Goal: Task Accomplishment & Management: Use online tool/utility

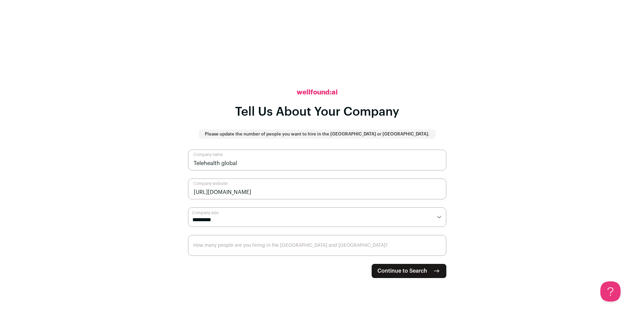
click at [423, 271] on span "Continue to Search" at bounding box center [402, 271] width 50 height 8
click at [387, 219] on select "**********" at bounding box center [317, 218] width 258 height 20
select select "*"
click at [188, 208] on select "**********" at bounding box center [317, 218] width 258 height 20
click at [395, 267] on span "Continue to Search" at bounding box center [402, 271] width 50 height 8
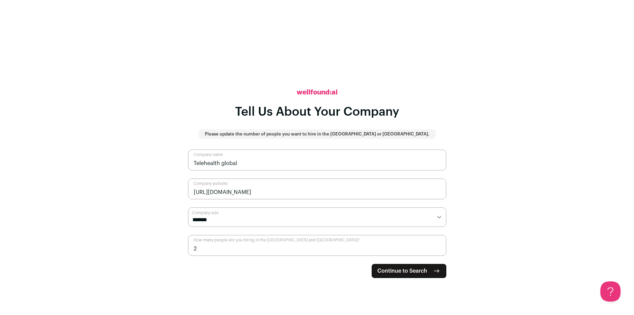
type input "2"
click at [392, 268] on span "Continue to Search" at bounding box center [402, 271] width 50 height 8
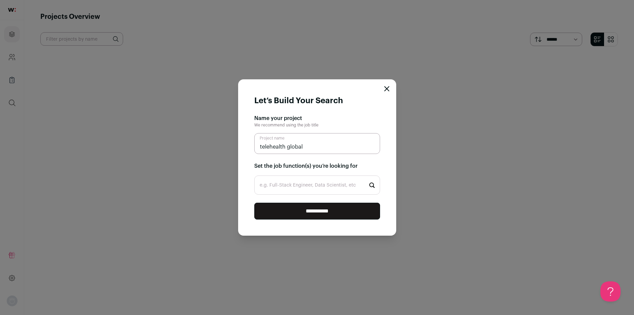
type input "telehealth global"
click at [299, 189] on input "e.g. Full-Stack Engineer, Data Scientist, etc" at bounding box center [317, 185] width 126 height 19
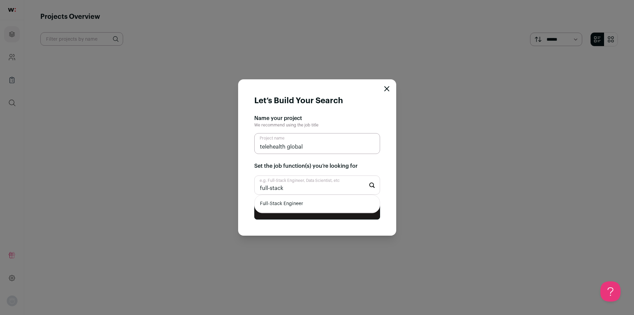
type input "full-stack"
click at [302, 203] on li "Full-Stack Engineer" at bounding box center [317, 204] width 125 height 18
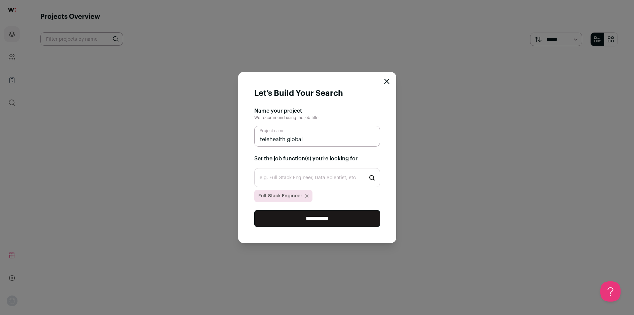
click at [329, 216] on input "**********" at bounding box center [317, 218] width 126 height 17
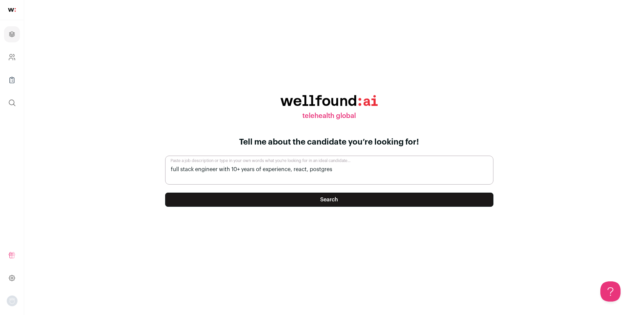
type textarea "full stack engineer with 10+ years of experience, react, postgres"
click at [401, 204] on button "Search" at bounding box center [329, 200] width 328 height 14
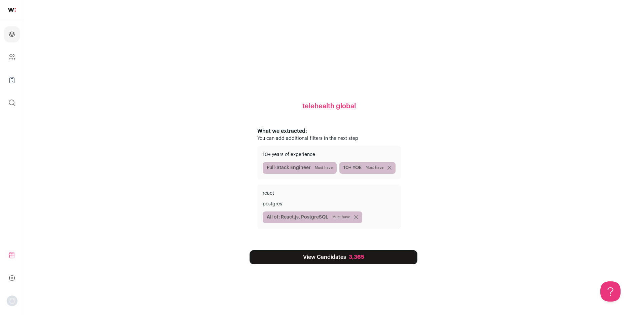
click at [325, 259] on link "View Candidates 3,365" at bounding box center [334, 257] width 168 height 14
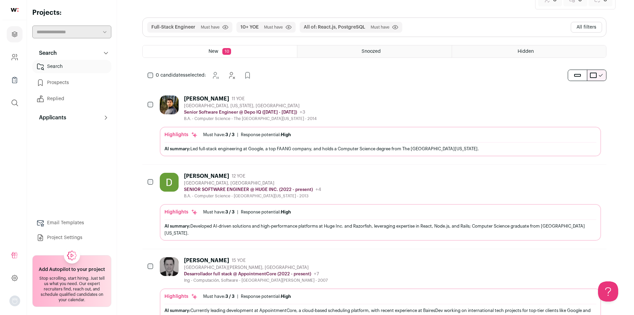
scroll to position [31, 0]
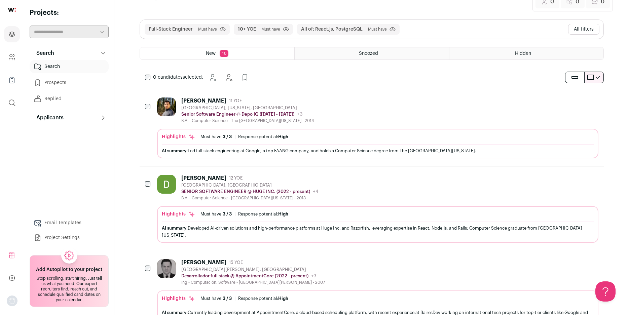
click at [218, 103] on div "[PERSON_NAME]" at bounding box center [203, 101] width 45 height 7
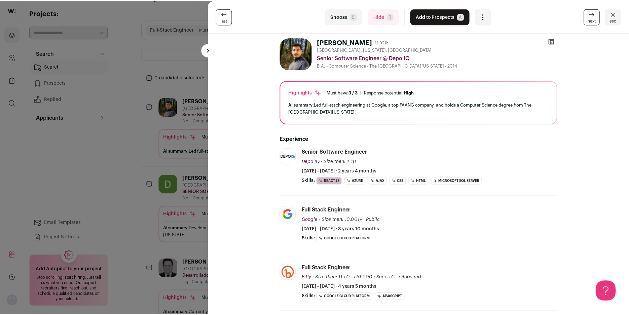
scroll to position [0, 0]
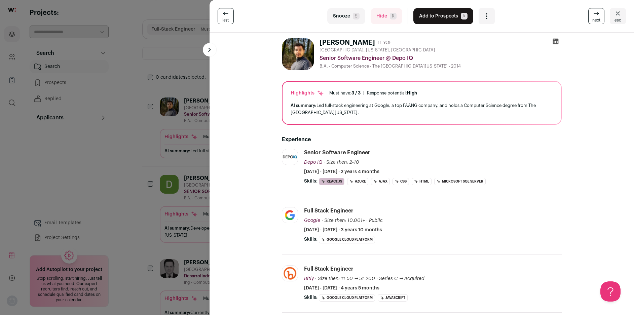
click at [592, 18] on span "next" at bounding box center [596, 19] width 8 height 5
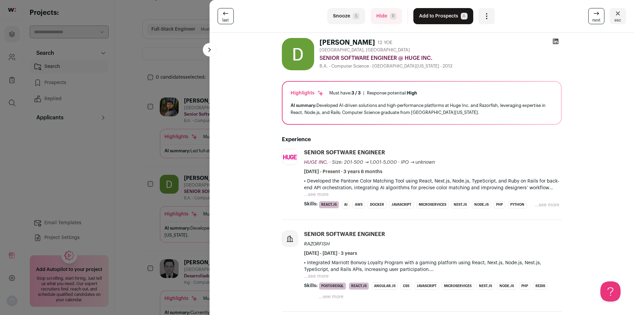
click at [592, 18] on span "next" at bounding box center [596, 19] width 8 height 5
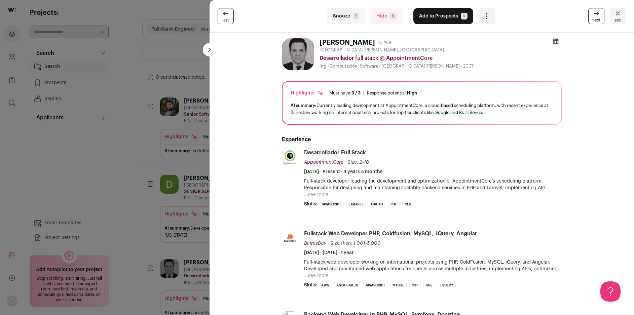
click at [592, 18] on span "next" at bounding box center [596, 19] width 8 height 5
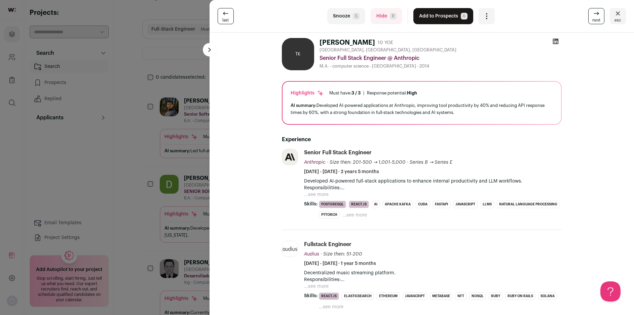
click at [592, 18] on span "next" at bounding box center [596, 19] width 8 height 5
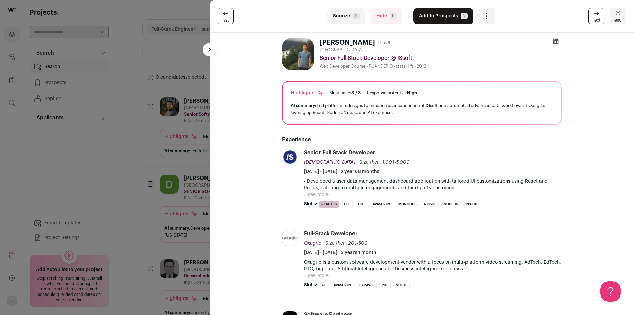
click at [592, 18] on span "next" at bounding box center [596, 19] width 8 height 5
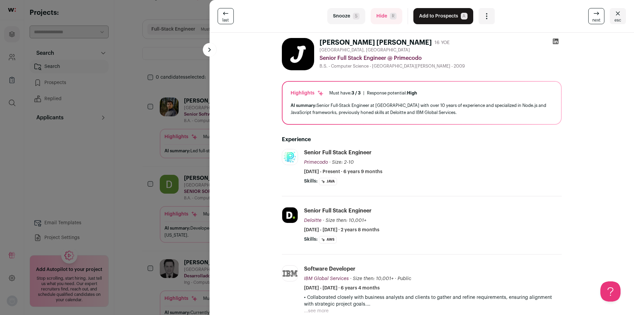
click at [592, 18] on span "next" at bounding box center [596, 19] width 8 height 5
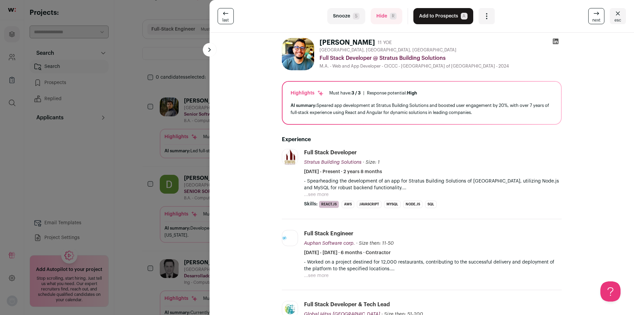
click at [592, 18] on span "next" at bounding box center [596, 19] width 8 height 5
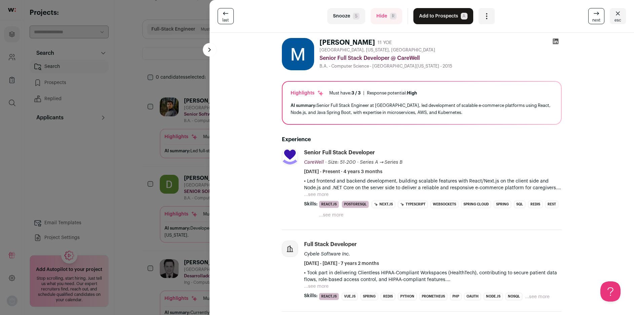
click at [592, 18] on span "next" at bounding box center [596, 19] width 8 height 5
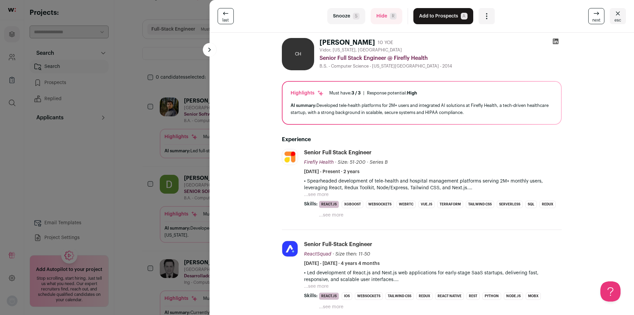
click at [592, 18] on span "next" at bounding box center [596, 19] width 8 height 5
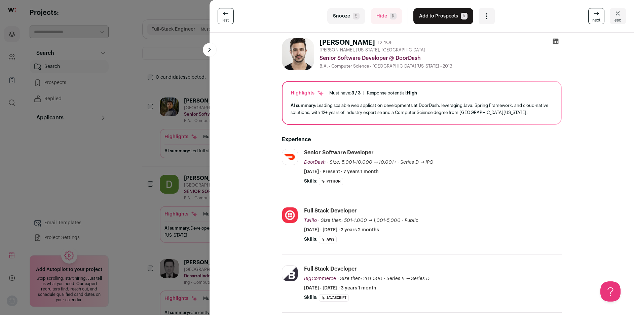
click at [592, 18] on span "next" at bounding box center [596, 19] width 8 height 5
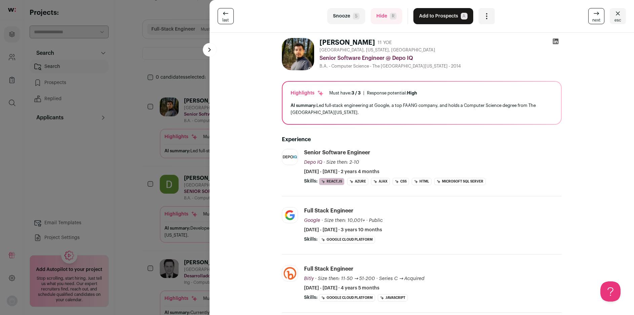
click at [592, 18] on span "next" at bounding box center [596, 19] width 8 height 5
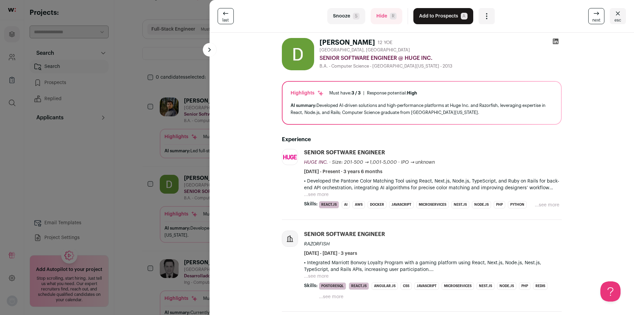
click at [592, 18] on span "next" at bounding box center [596, 19] width 8 height 5
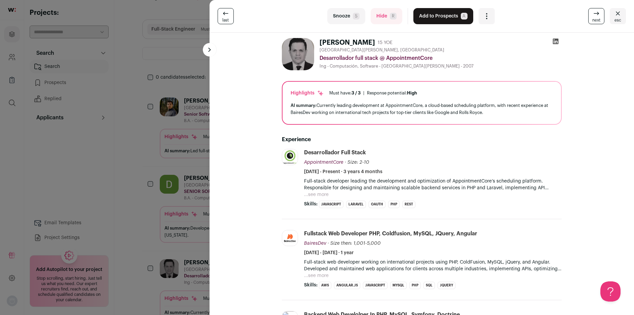
click at [592, 18] on span "next" at bounding box center [596, 19] width 8 height 5
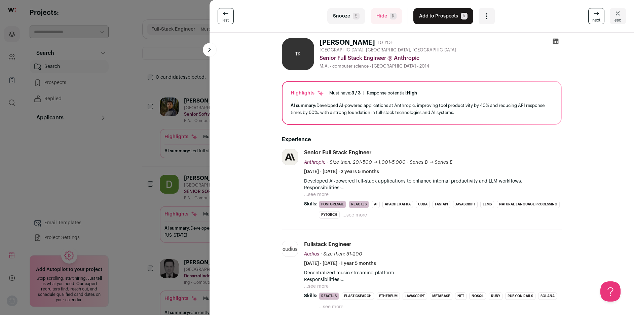
click at [592, 18] on span "next" at bounding box center [596, 19] width 8 height 5
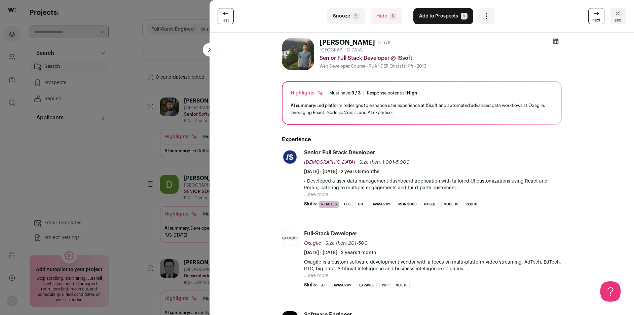
click at [592, 18] on span "next" at bounding box center [596, 19] width 8 height 5
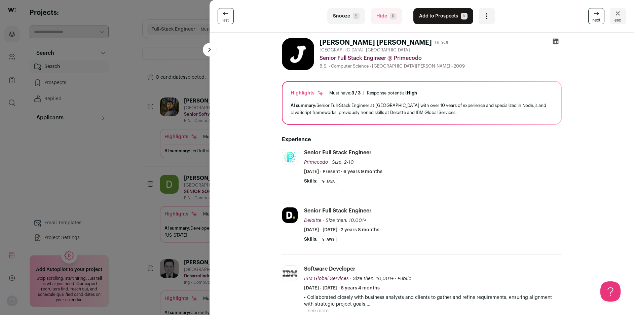
click at [592, 18] on span "next" at bounding box center [596, 19] width 8 height 5
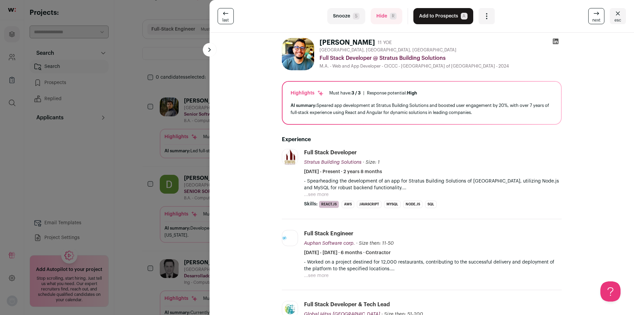
click at [592, 18] on span "next" at bounding box center [596, 19] width 8 height 5
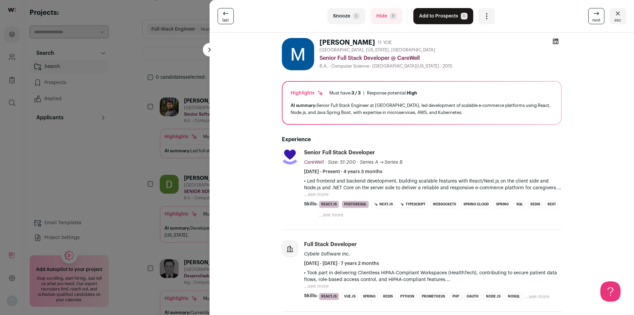
click at [592, 18] on span "next" at bounding box center [596, 19] width 8 height 5
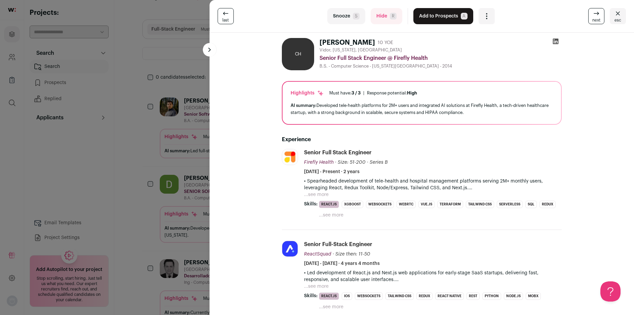
click at [592, 18] on span "next" at bounding box center [596, 19] width 8 height 5
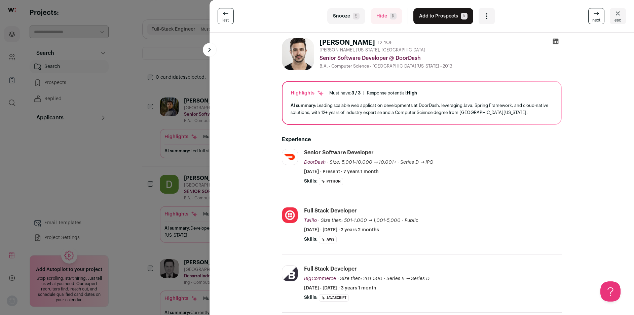
click at [592, 18] on span "next" at bounding box center [596, 19] width 8 height 5
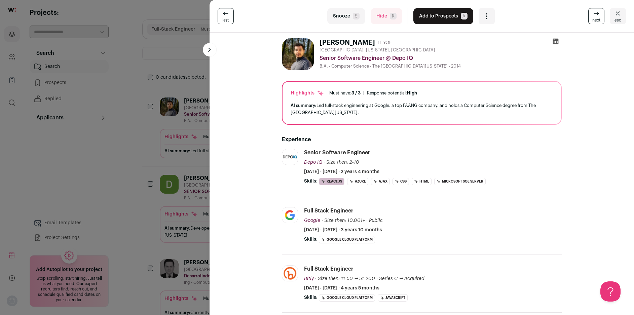
click at [592, 18] on span "next" at bounding box center [596, 19] width 8 height 5
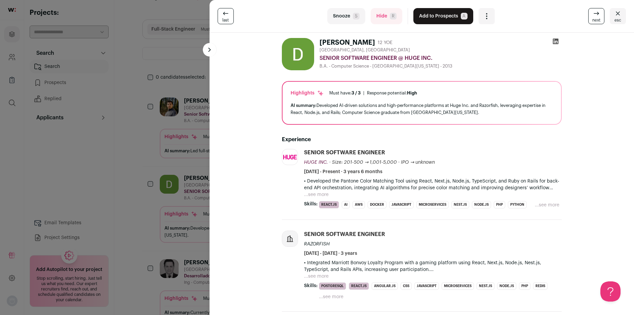
click at [592, 18] on span "next" at bounding box center [596, 19] width 8 height 5
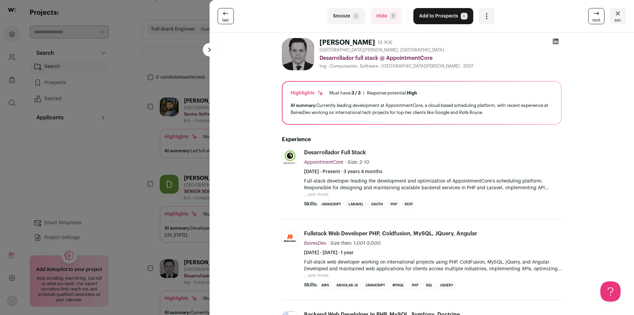
click at [592, 18] on span "next" at bounding box center [596, 19] width 8 height 5
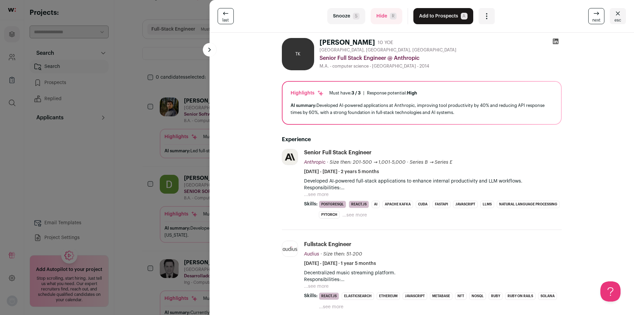
click at [592, 18] on span "next" at bounding box center [596, 19] width 8 height 5
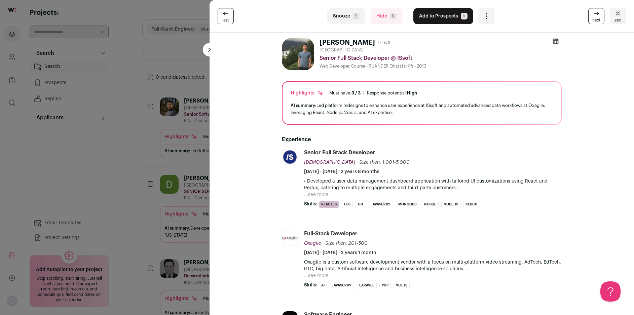
click at [592, 18] on span "next" at bounding box center [596, 19] width 8 height 5
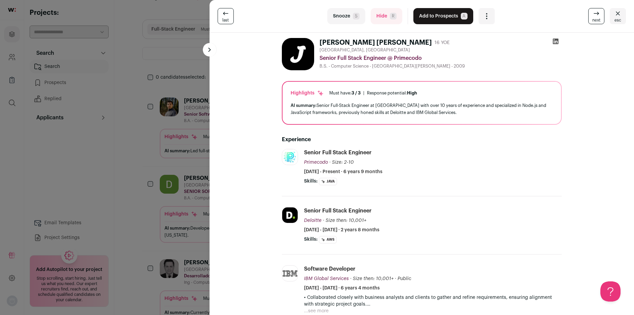
click at [592, 18] on span "next" at bounding box center [596, 19] width 8 height 5
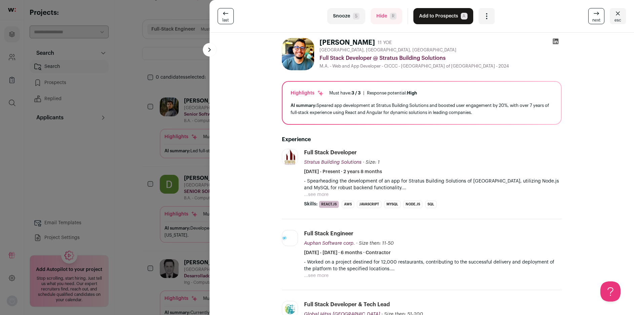
click at [165, 48] on div "last Snooze S Hide R Add to Prospects A Are you sure? [PERSON_NAME] is already …" at bounding box center [317, 157] width 634 height 315
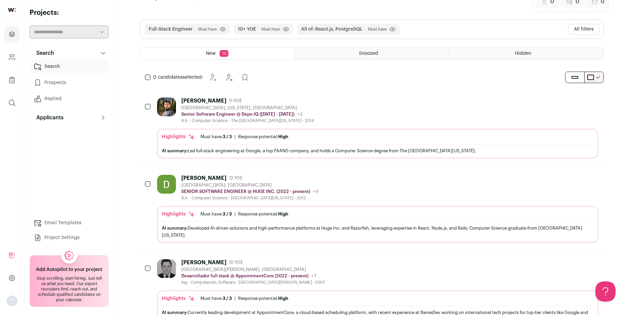
click at [422, 27] on div "Full-Stack Engineer Must have Click to disable/enable filter 10+ YOE Must have …" at bounding box center [371, 29] width 463 height 19
click at [407, 26] on div "Full-Stack Engineer Must have Click to disable/enable filter 10+ YOE Must have …" at bounding box center [371, 29] width 463 height 19
click at [577, 29] on button "All filters" at bounding box center [583, 29] width 31 height 11
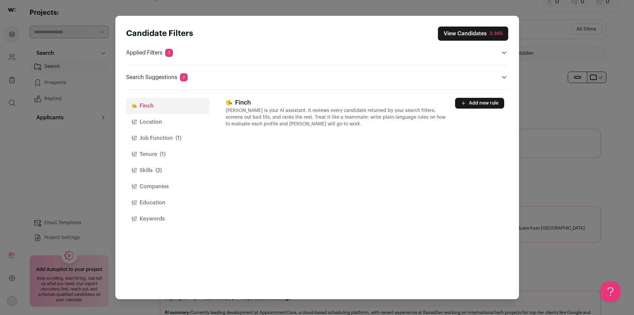
click at [166, 120] on button "Location" at bounding box center [167, 122] width 83 height 16
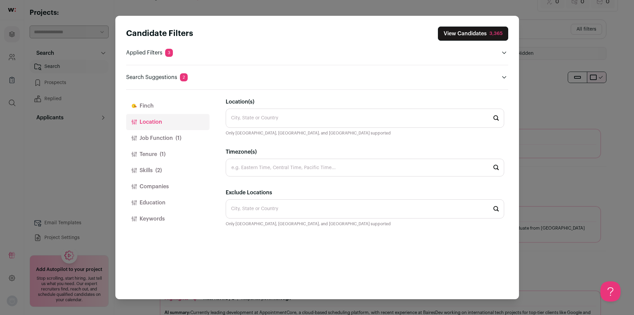
click at [338, 117] on input "Location(s)" at bounding box center [365, 118] width 278 height 19
click at [310, 140] on li "[GEOGRAPHIC_DATA]" at bounding box center [365, 137] width 278 height 18
type input "[GEOGRAPHIC_DATA]"
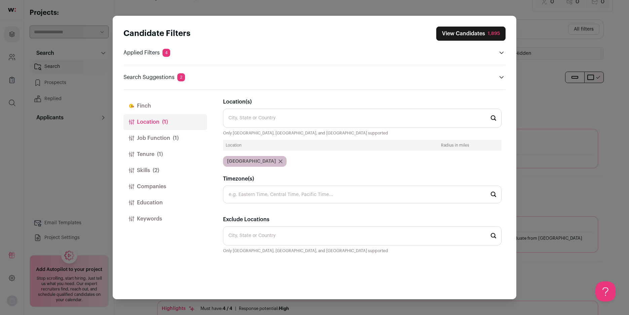
click at [494, 35] on div "1,895" at bounding box center [494, 33] width 12 height 7
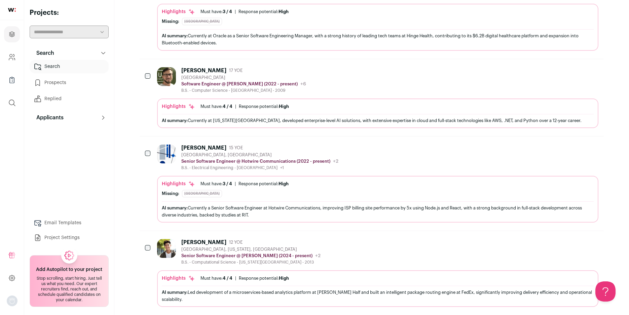
scroll to position [707, 0]
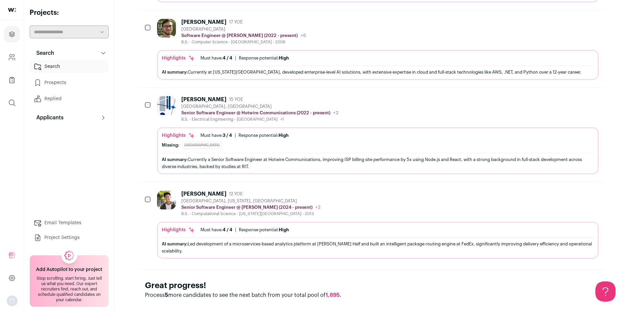
click at [331, 293] on span "1,895" at bounding box center [333, 295] width 14 height 5
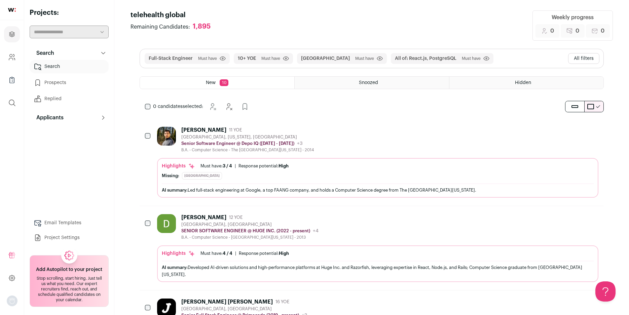
scroll to position [1, 0]
click at [240, 108] on icon "Hide" at bounding box center [240, 107] width 8 height 8
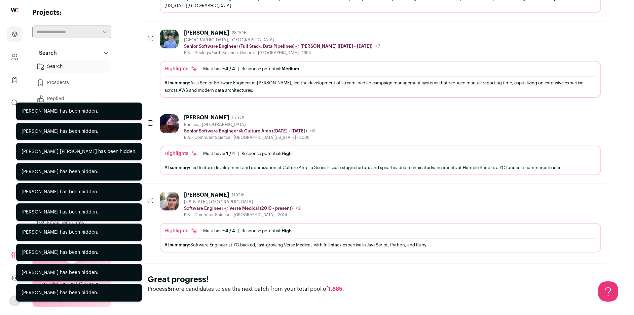
scroll to position [262, 0]
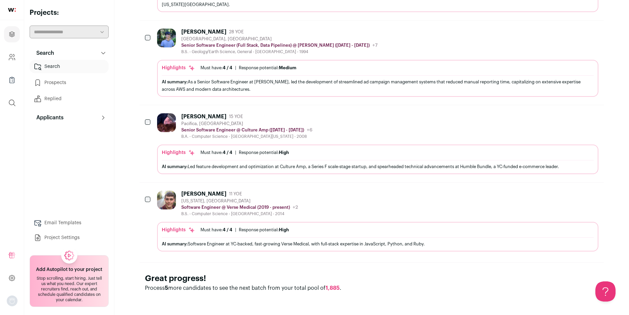
click at [214, 197] on div "[PERSON_NAME]" at bounding box center [203, 194] width 45 height 7
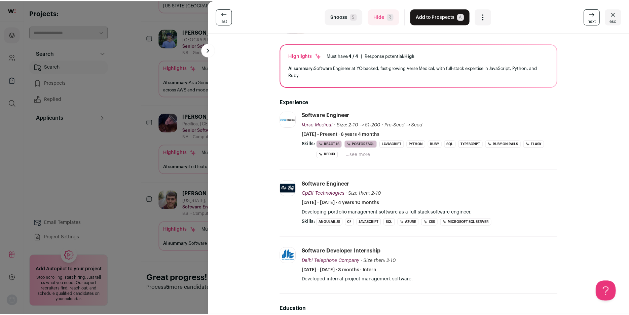
scroll to position [0, 0]
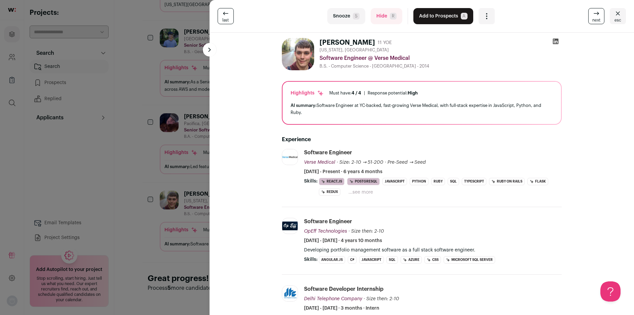
click at [152, 106] on div "last Snooze S Hide R Add to Prospects A Are you sure? [PERSON_NAME] is already …" at bounding box center [317, 157] width 634 height 315
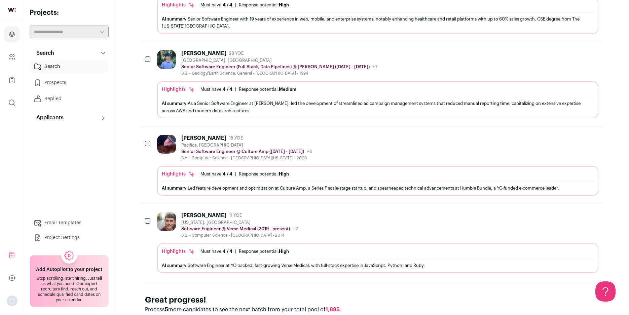
scroll to position [228, 0]
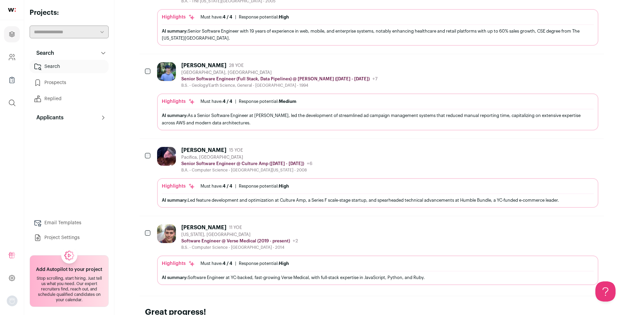
click at [82, 86] on link "Prospects" at bounding box center [69, 82] width 79 height 13
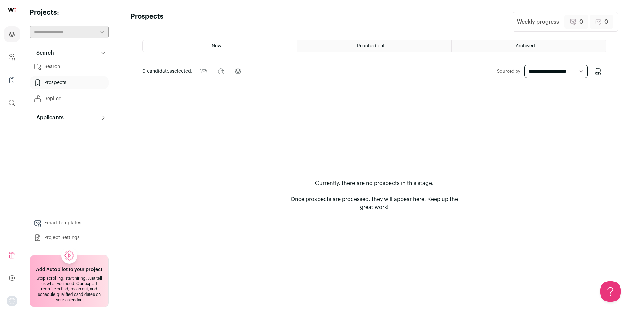
click at [85, 68] on link "Search" at bounding box center [69, 66] width 79 height 13
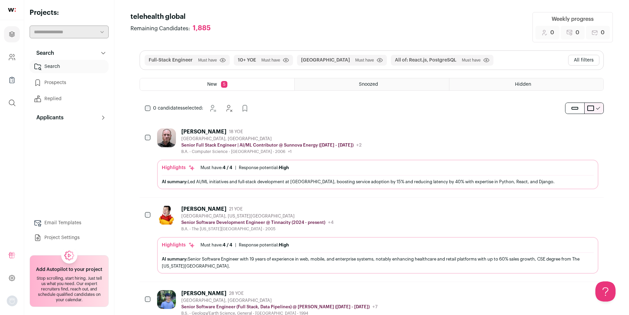
click at [67, 111] on button "Applicants" at bounding box center [69, 117] width 79 height 13
click at [490, 60] on div "Full-Stack Engineer Must have Click to disable/enable filter 10+ YOE Must have …" at bounding box center [371, 60] width 463 height 19
click at [581, 59] on button "All filters" at bounding box center [583, 60] width 31 height 11
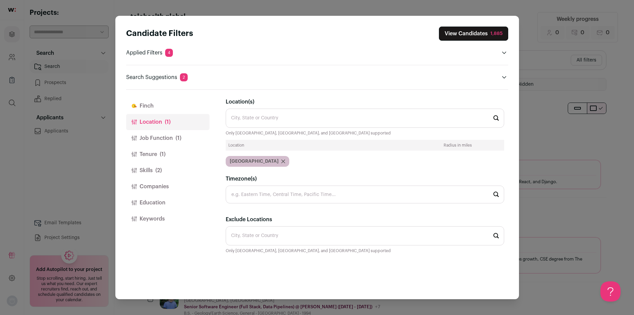
click at [286, 122] on input "Location(s)" at bounding box center [365, 118] width 278 height 19
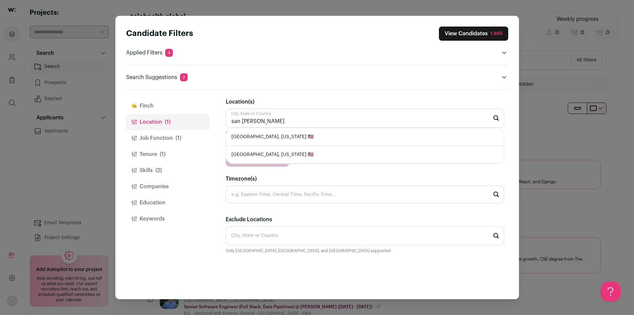
click at [279, 142] on li "[GEOGRAPHIC_DATA], [US_STATE] 🇺🇸" at bounding box center [365, 137] width 278 height 18
type input "[GEOGRAPHIC_DATA], [US_STATE] 🇺🇸"
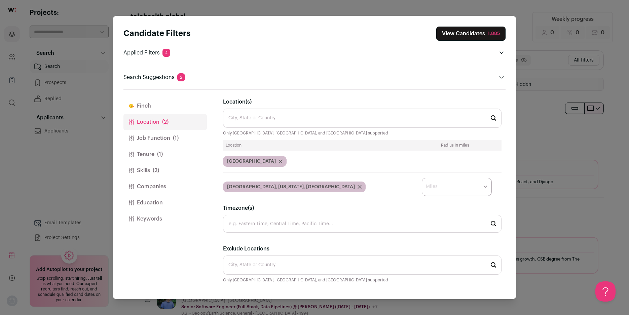
click at [158, 185] on button "Companies" at bounding box center [164, 187] width 83 height 16
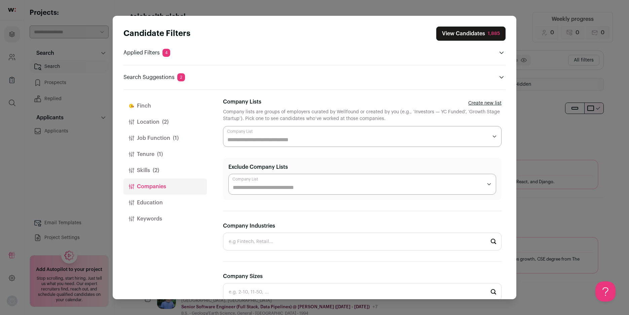
click at [274, 139] on input "Company Lists" at bounding box center [357, 140] width 260 height 8
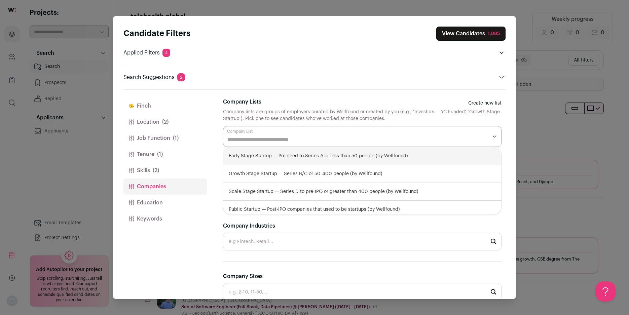
click at [274, 139] on input "Company Lists" at bounding box center [357, 140] width 260 height 8
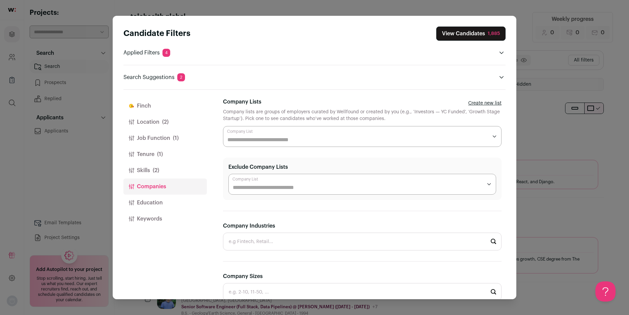
click at [274, 139] on input "Company Lists" at bounding box center [357, 140] width 260 height 8
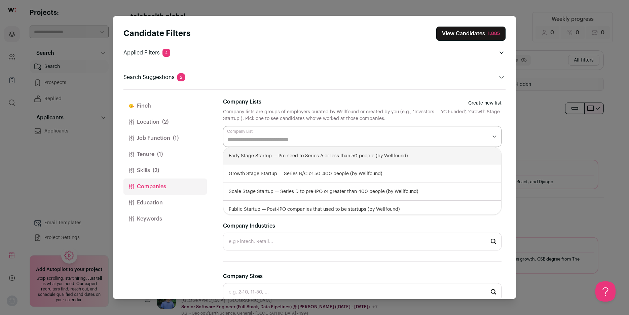
click at [264, 156] on div "Early Stage Startup — Pre-seed to Series A or less than 50 people (by Wellfound)" at bounding box center [362, 156] width 278 height 18
select select "**********"
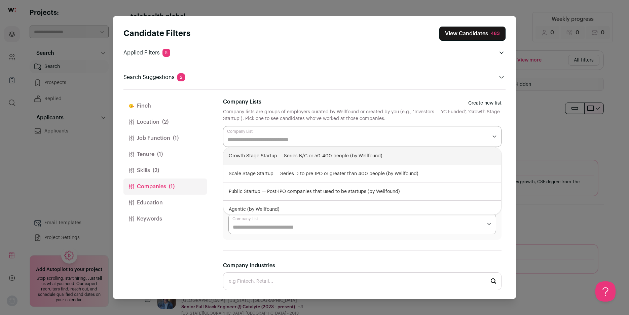
click at [327, 109] on div "Company lists are groups of employers curated by Wellfound or created by you (e…" at bounding box center [362, 115] width 278 height 13
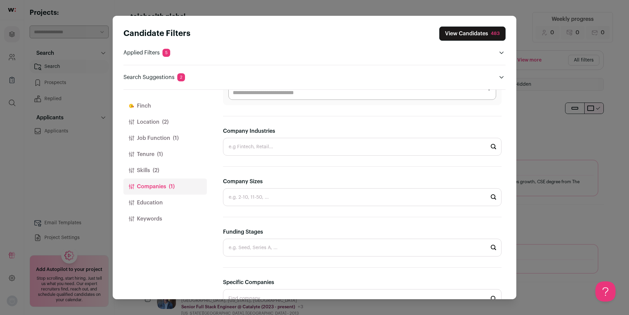
scroll to position [168, 0]
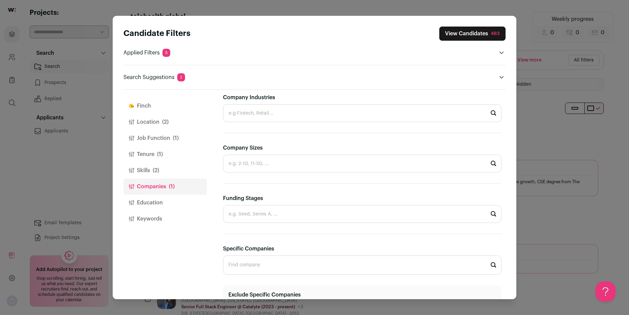
click at [326, 110] on input "Company Industries" at bounding box center [362, 113] width 278 height 18
type input "insur"
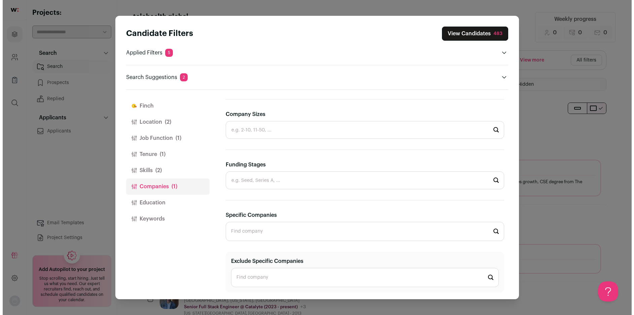
scroll to position [208, 0]
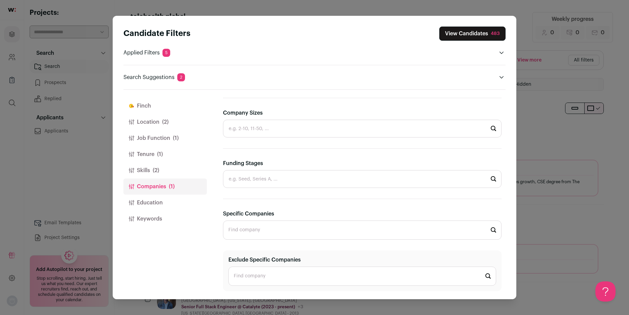
click at [310, 224] on input "Specific Companies" at bounding box center [362, 230] width 278 height 19
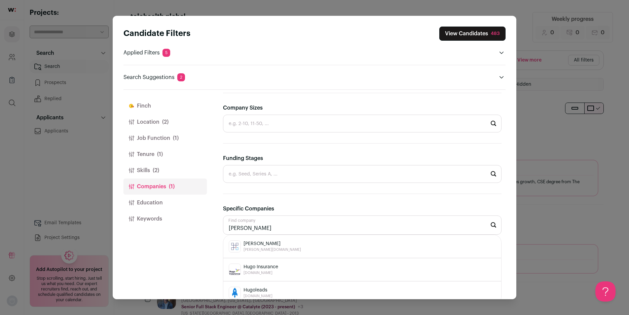
click at [278, 272] on div "Hugo Insurance [DOMAIN_NAME]" at bounding box center [362, 270] width 267 height 12
type input "Hugo Insurance [DOMAIN_NAME]"
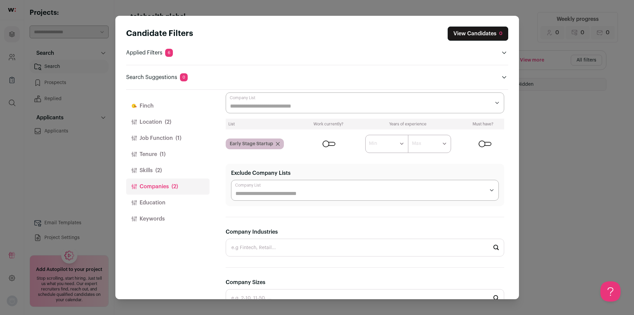
scroll to position [6, 0]
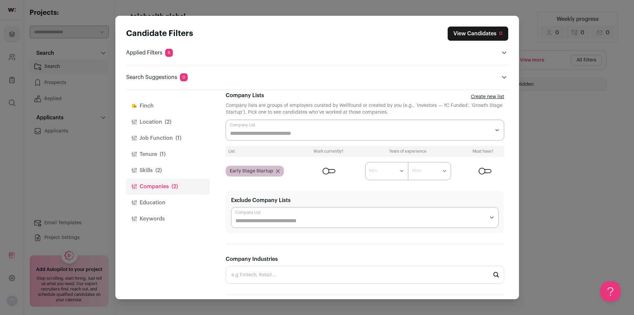
click at [452, 55] on header "Applied Filters 6" at bounding box center [317, 53] width 382 height 8
click at [505, 53] on icon "Open applied filters" at bounding box center [504, 53] width 4 height 2
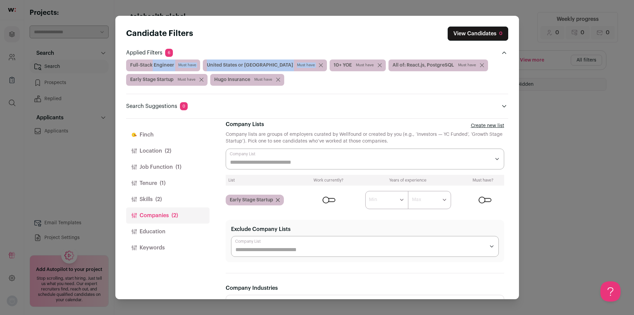
drag, startPoint x: 300, startPoint y: 80, endPoint x: 128, endPoint y: 66, distance: 173.1
click at [128, 66] on div "Full-Stack Engineer Must have [GEOGRAPHIC_DATA] or [GEOGRAPHIC_DATA] Must have …" at bounding box center [317, 73] width 382 height 26
click at [318, 90] on div "Candidate Filters View Candidates 0 Applied Filters 6 Full-Stack Engineer Must …" at bounding box center [317, 69] width 382 height 84
drag, startPoint x: 307, startPoint y: 83, endPoint x: 333, endPoint y: 68, distance: 30.2
click at [316, 83] on div "Full-Stack Engineer Must have [GEOGRAPHIC_DATA] or [GEOGRAPHIC_DATA] Must have …" at bounding box center [317, 73] width 382 height 26
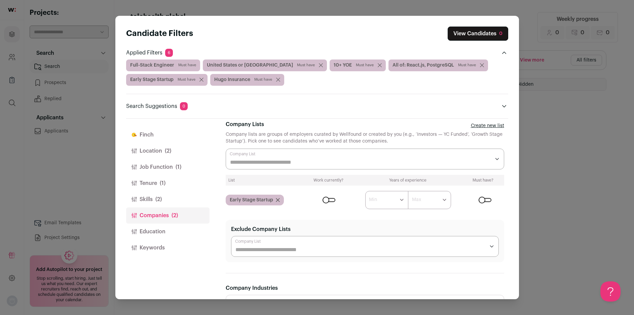
click at [356, 65] on span "Must have" at bounding box center [365, 65] width 18 height 5
click at [378, 64] on icon "Close modal via background" at bounding box center [380, 65] width 4 height 4
click at [347, 82] on div "Full-Stack Engineer Must have [GEOGRAPHIC_DATA] or [GEOGRAPHIC_DATA] Must have …" at bounding box center [317, 73] width 382 height 26
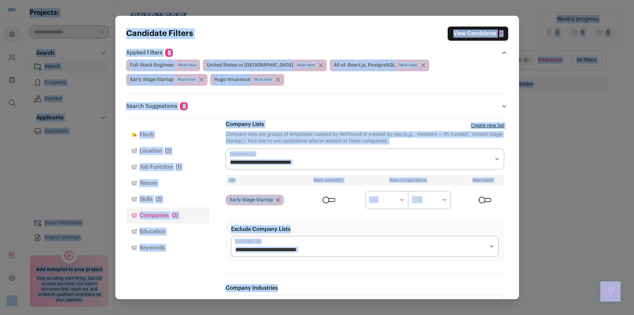
click at [421, 64] on icon "Close modal via background" at bounding box center [423, 65] width 4 height 4
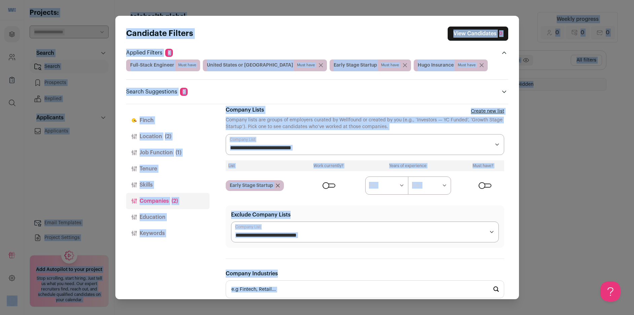
click at [197, 65] on span "Full-Stack Engineer Must have" at bounding box center [163, 66] width 74 height 12
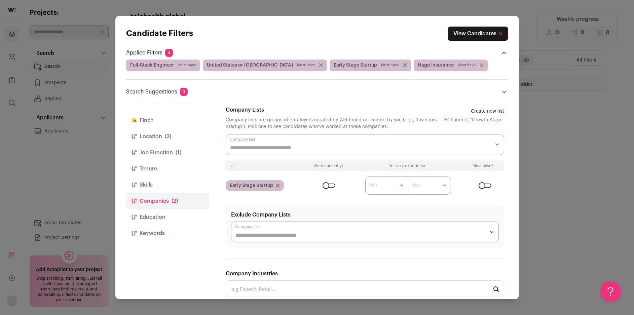
click at [319, 64] on icon "Close modal via background" at bounding box center [321, 65] width 4 height 4
click at [264, 65] on span "Must have" at bounding box center [263, 65] width 18 height 5
click at [382, 63] on div "Full-Stack Engineer Must have Early Stage Startup Must have Hugo Insurance Must…" at bounding box center [317, 66] width 382 height 12
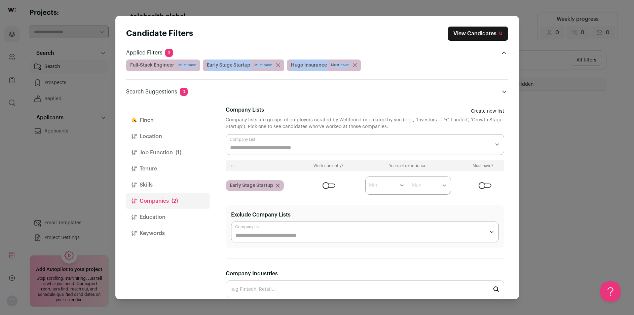
drag, startPoint x: 377, startPoint y: 70, endPoint x: 149, endPoint y: 58, distance: 228.0
click at [149, 58] on div "Applied Filters 3 Full-Stack Engineer Must have Early Stage Startup Must have H…" at bounding box center [317, 60] width 382 height 23
click at [276, 65] on icon "Close modal via background" at bounding box center [278, 65] width 4 height 4
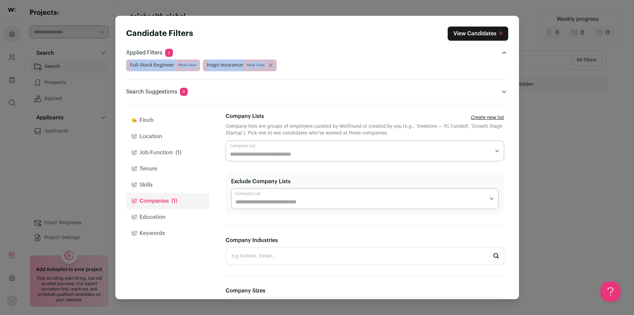
click at [190, 65] on span "Must have" at bounding box center [187, 65] width 18 height 5
click at [146, 65] on span "Full-Stack Engineer Must have" at bounding box center [163, 66] width 74 height 12
click at [193, 64] on span "Must have" at bounding box center [187, 65] width 18 height 5
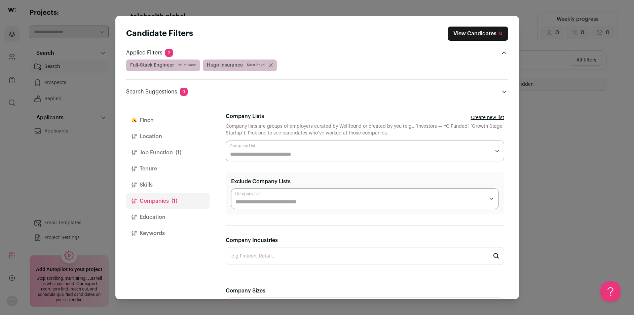
click at [174, 64] on span "Full-Stack Engineer Must have" at bounding box center [163, 66] width 74 height 12
click at [71, 65] on div "Candidate Filters View Candidates 0 Applied Filters 2 Full-Stack Engineer Must …" at bounding box center [317, 157] width 634 height 315
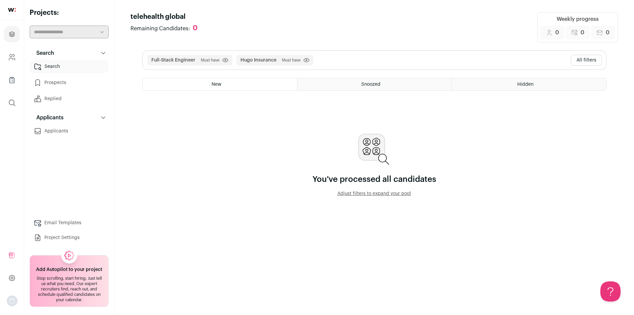
click at [60, 64] on link "Search" at bounding box center [69, 66] width 79 height 13
click at [207, 62] on span "Must have" at bounding box center [210, 60] width 19 height 5
click at [223, 61] on icon "submit" at bounding box center [225, 60] width 6 height 5
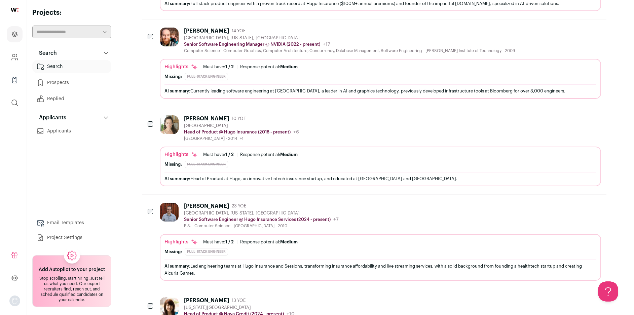
scroll to position [370, 0]
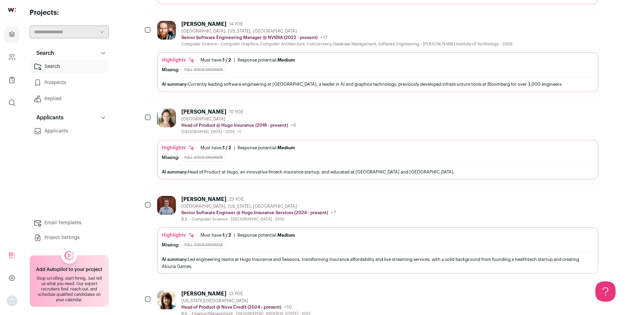
click at [226, 116] on div "[PERSON_NAME] 10 YOE [GEOGRAPHIC_DATA] Head of Product @ Hugo Insurance (2018 -…" at bounding box center [238, 122] width 115 height 26
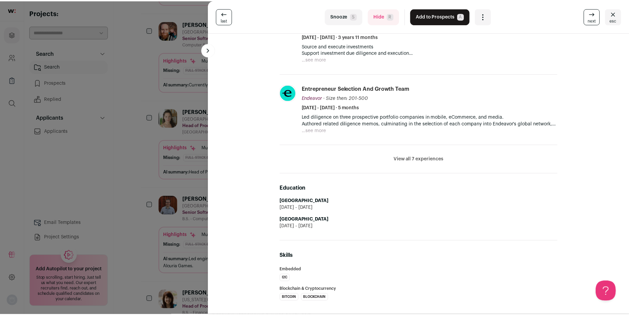
scroll to position [231, 0]
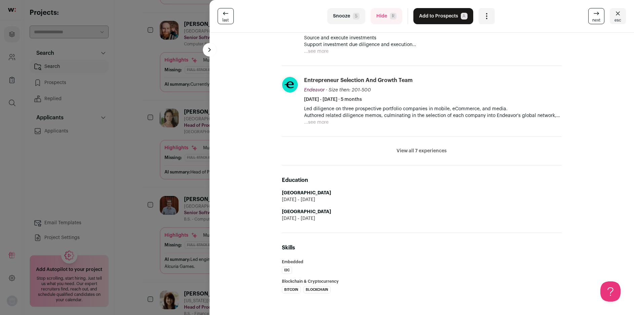
click at [142, 170] on div "last Snooze S Hide R Add to Prospects A Are you sure? [PERSON_NAME] is already …" at bounding box center [317, 157] width 634 height 315
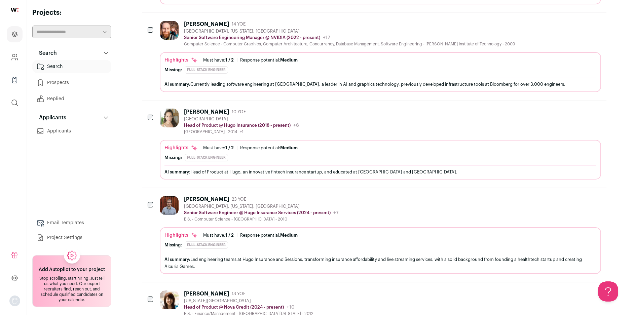
scroll to position [336, 0]
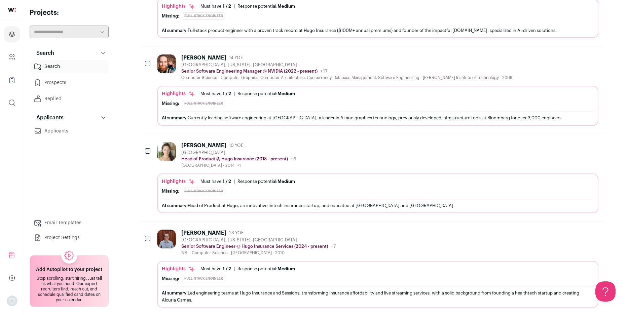
click at [218, 60] on div "[PERSON_NAME]" at bounding box center [203, 57] width 45 height 7
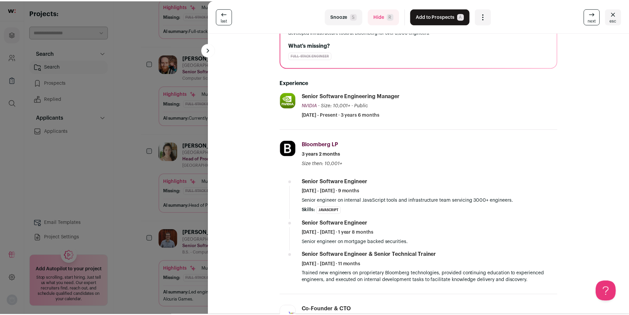
scroll to position [0, 0]
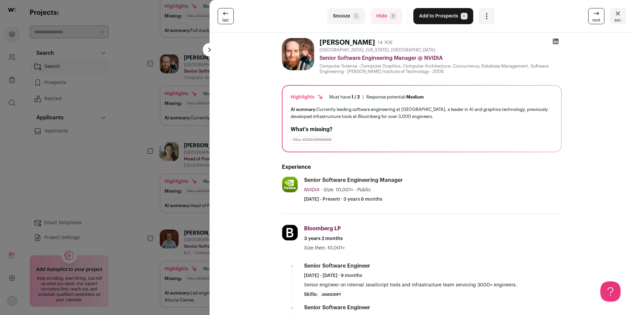
click at [131, 105] on div "last Snooze S Hide R Add to Prospects A Are you sure? [PERSON_NAME] is already …" at bounding box center [317, 157] width 634 height 315
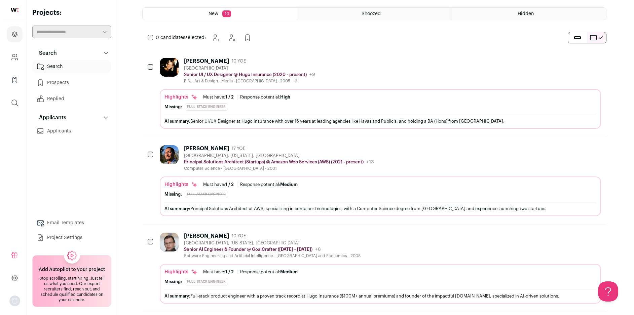
scroll to position [67, 0]
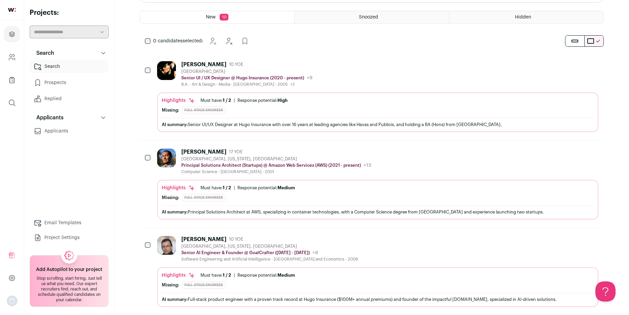
click at [373, 105] on div "Highlights Must have: 1 / 2 How many must haves have been fulfilled? | Response…" at bounding box center [378, 105] width 432 height 17
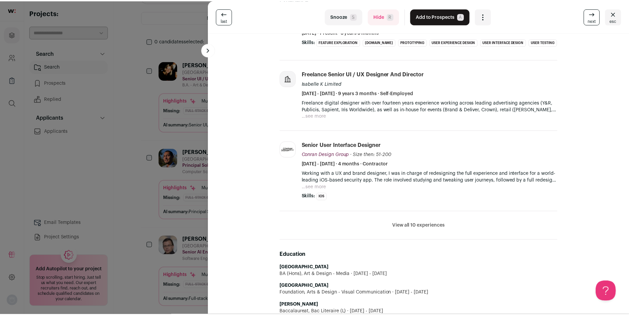
scroll to position [168, 0]
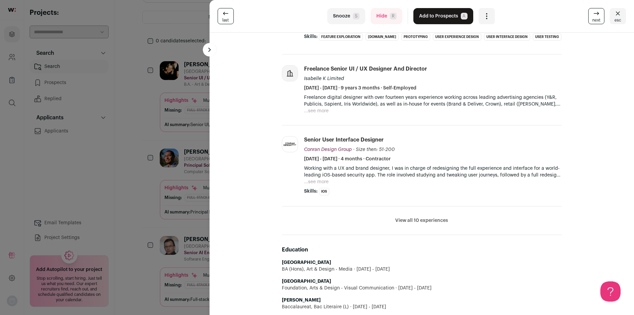
click at [140, 115] on div "last Snooze S Hide R Add to Prospects A Are you sure? [PERSON_NAME] is already …" at bounding box center [317, 157] width 634 height 315
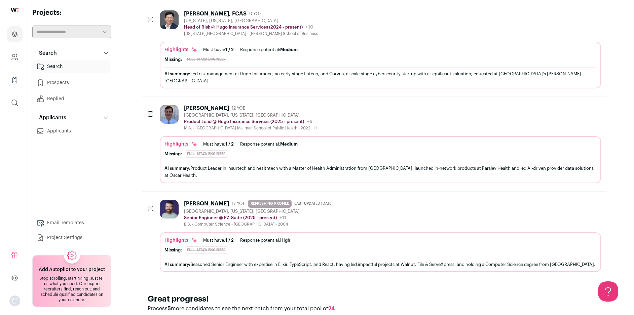
scroll to position [758, 0]
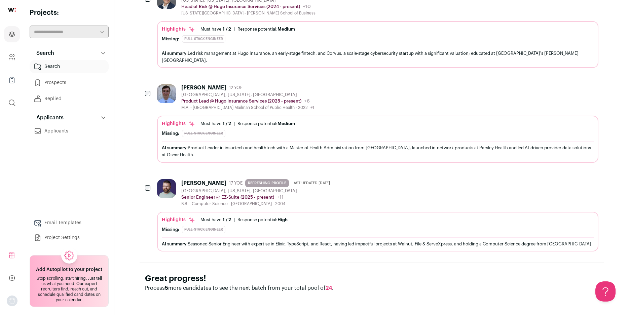
click at [283, 240] on div "AI summary: Seasoned Senior Engineer with expertise in Elixir, TypeScript, and …" at bounding box center [378, 243] width 432 height 7
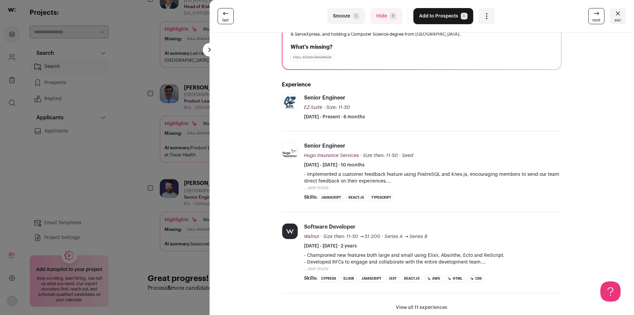
scroll to position [101, 0]
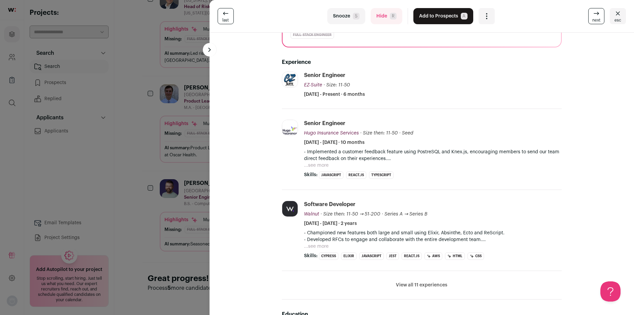
click at [315, 168] on button "...see more" at bounding box center [316, 165] width 25 height 7
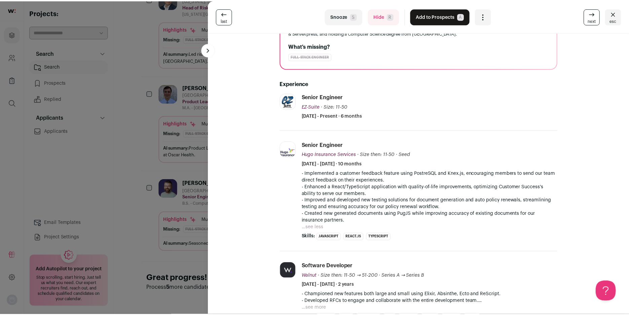
scroll to position [67, 0]
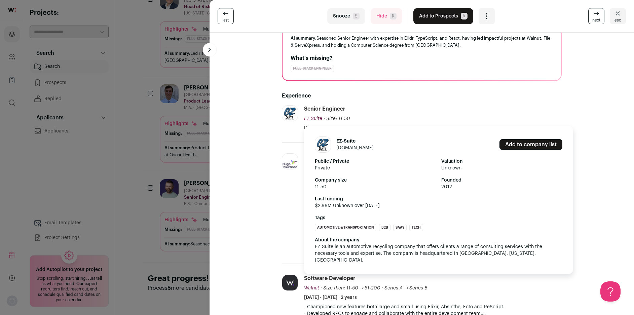
click at [346, 149] on link "[DOMAIN_NAME]" at bounding box center [354, 148] width 37 height 5
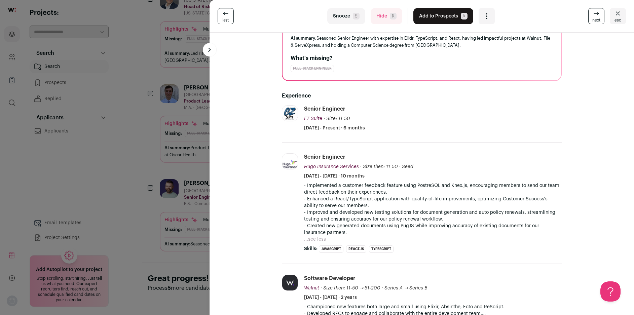
click at [174, 127] on div "last Snooze S Hide R Add to Prospects A Are you sure? [PERSON_NAME] is already …" at bounding box center [317, 157] width 634 height 315
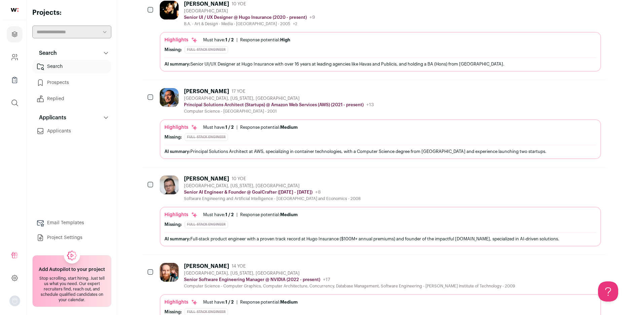
scroll to position [119, 0]
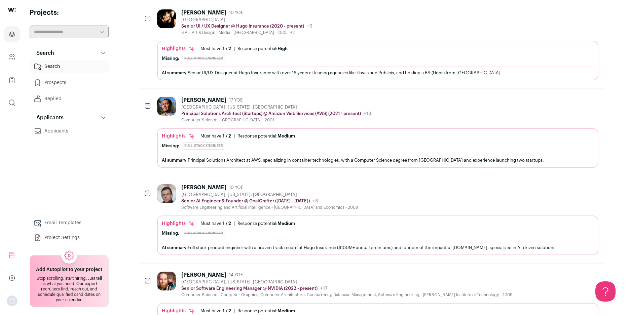
click at [168, 102] on img at bounding box center [166, 106] width 19 height 19
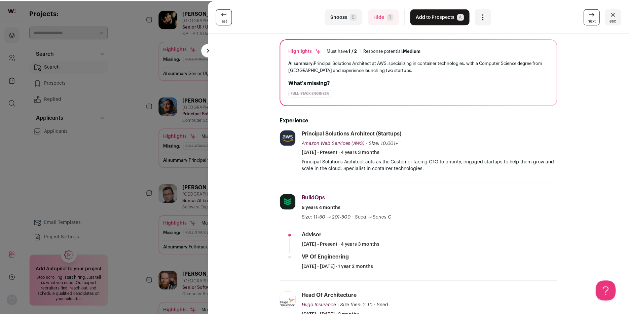
scroll to position [202, 0]
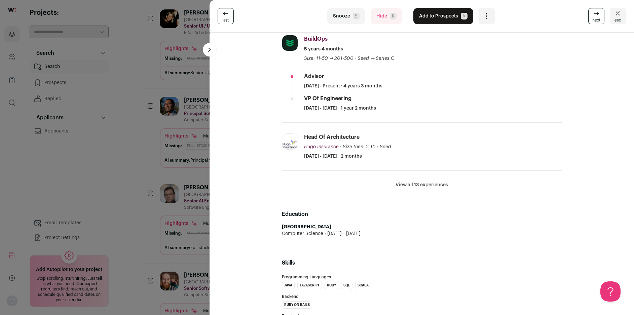
click at [136, 110] on div "last Snooze S Hide R Add to Prospects A Are you sure? [PERSON_NAME] is already …" at bounding box center [317, 157] width 634 height 315
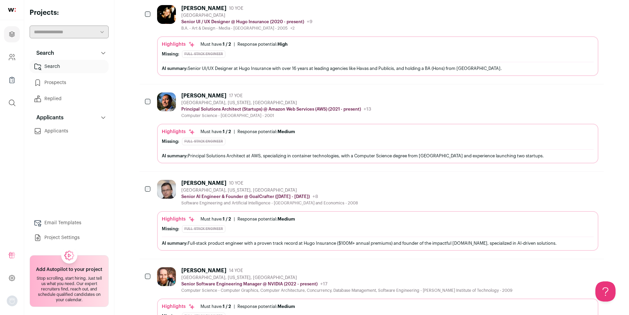
scroll to position [153, 0]
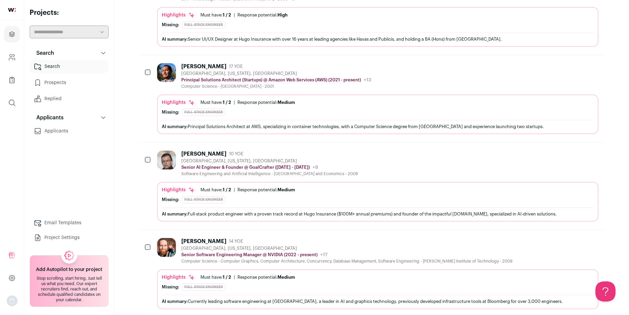
click at [272, 199] on div "Missing: Full-Stack Engineer" at bounding box center [378, 199] width 432 height 7
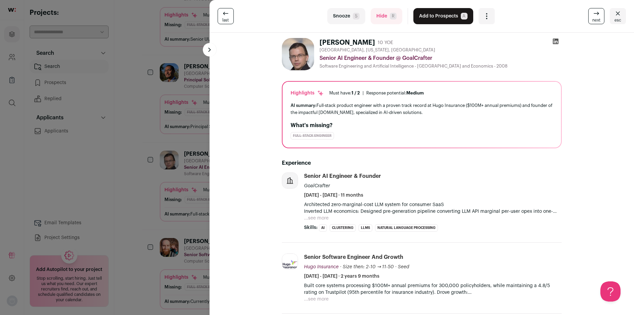
click at [151, 169] on div "last Snooze S Hide R Add to Prospects A Are you sure? [PERSON_NAME] is already …" at bounding box center [317, 157] width 634 height 315
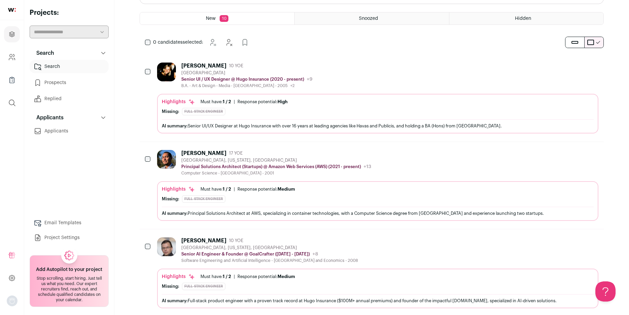
scroll to position [0, 0]
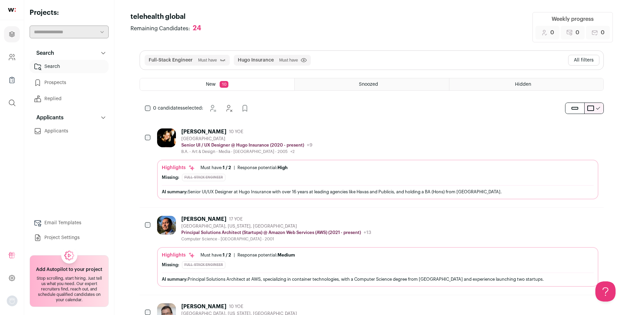
click at [342, 60] on div "Full-Stack Engineer Must have Click to disable/enable filter Hugo Insurance Mus…" at bounding box center [371, 60] width 463 height 19
click at [573, 59] on button "All filters" at bounding box center [583, 60] width 31 height 11
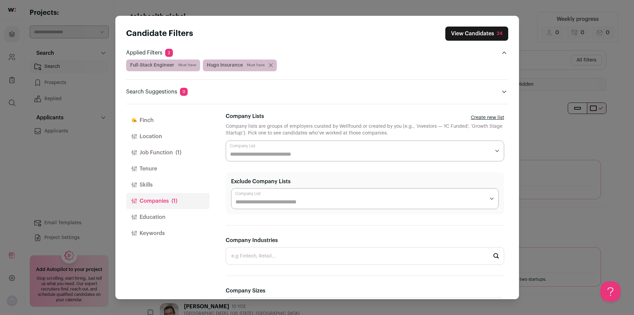
click at [149, 182] on button "Skills" at bounding box center [167, 185] width 83 height 16
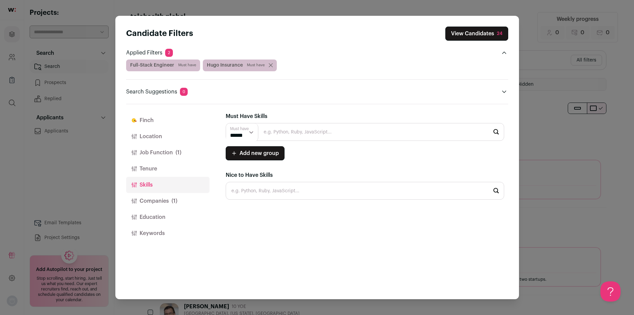
click at [307, 133] on input "Close modal via background" at bounding box center [365, 132] width 278 height 18
click at [296, 149] on li "PostgreSQL" at bounding box center [365, 150] width 278 height 18
type input "PostgreSQL"
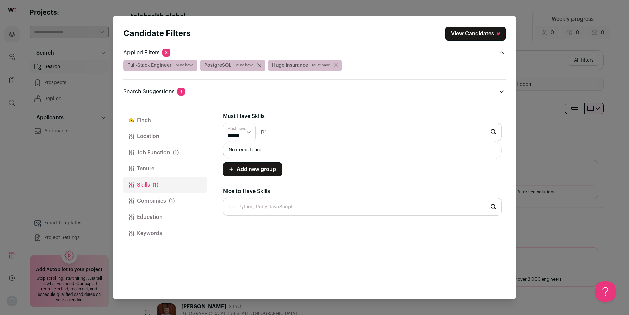
type input "p"
click at [306, 149] on li "React.js" at bounding box center [362, 150] width 278 height 18
type input "React.js"
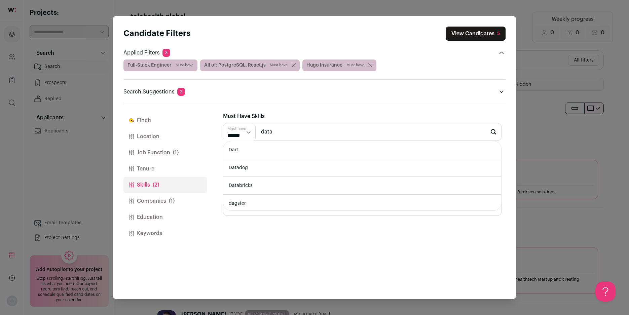
type input "datas"
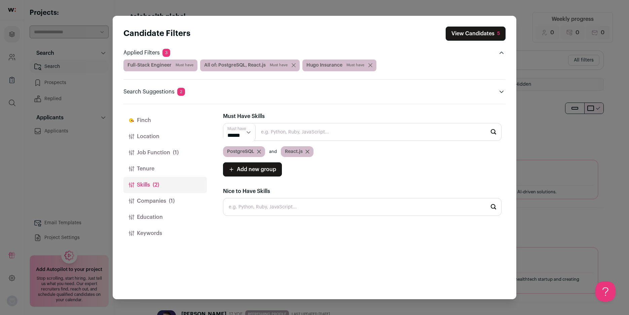
click at [154, 169] on button "Tenure" at bounding box center [164, 169] width 83 height 16
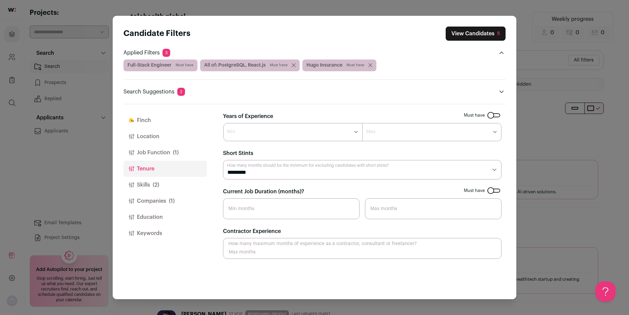
click at [298, 177] on select "********* ******** ******* ******** ******** ******** ******** ******** *******…" at bounding box center [362, 170] width 278 height 20
select select "**"
click at [223, 160] on select "********* ******** ******* ******** ******** ******** ******** ******** *******…" at bounding box center [362, 170] width 278 height 20
click at [492, 32] on button "View Candidates 5" at bounding box center [476, 34] width 60 height 14
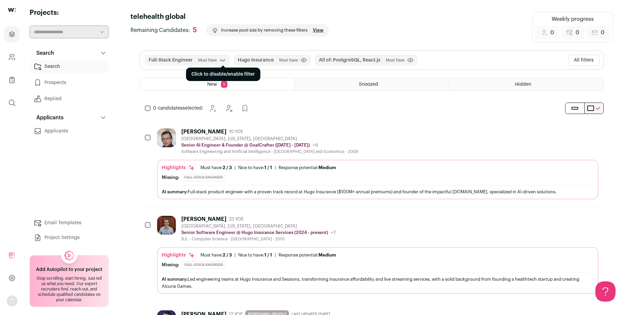
click at [223, 60] on icon "submit" at bounding box center [223, 60] width 6 height 7
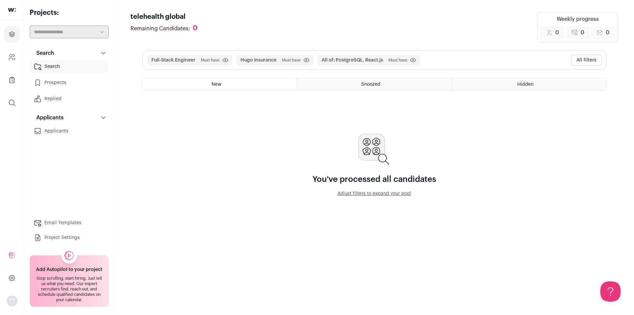
click at [223, 60] on icon "submit" at bounding box center [225, 60] width 6 height 5
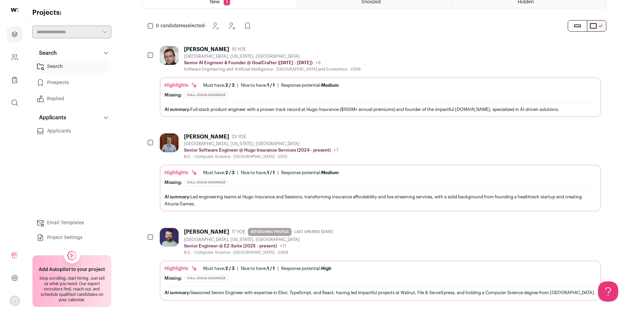
scroll to position [67, 0]
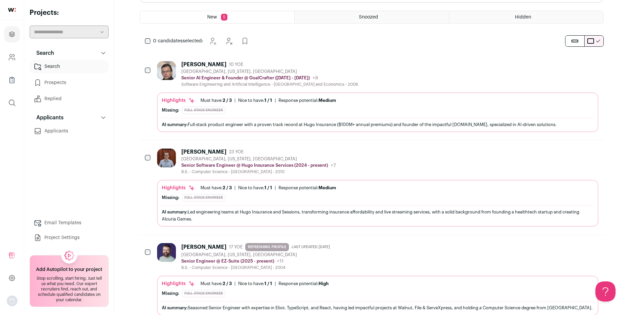
click at [417, 126] on div "AI summary: Full-stack product engineer with a proven track record at Hugo Insu…" at bounding box center [378, 124] width 432 height 7
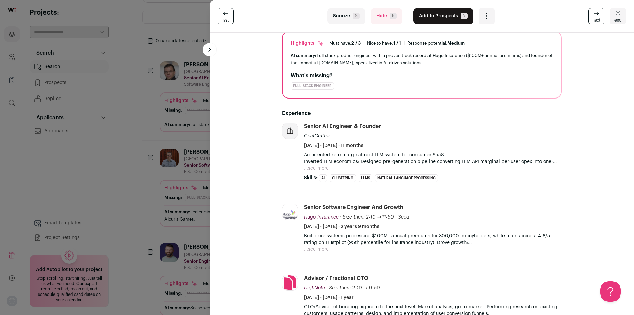
scroll to position [0, 0]
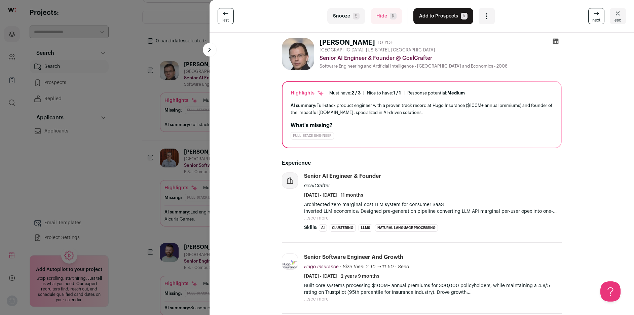
click at [554, 41] on icon at bounding box center [555, 41] width 7 height 7
click at [180, 71] on div "last Snooze S Hide R Add to Prospects A Are you sure? [PERSON_NAME] is already …" at bounding box center [317, 157] width 634 height 315
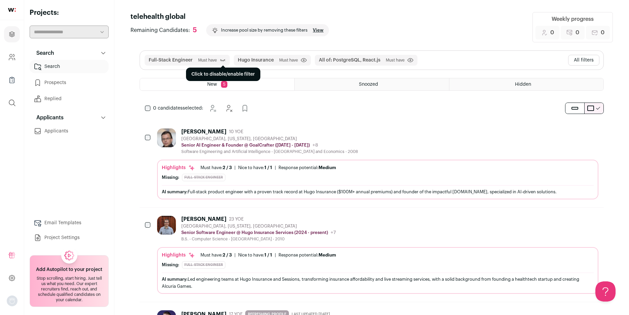
click at [224, 59] on icon "submit" at bounding box center [223, 60] width 6 height 7
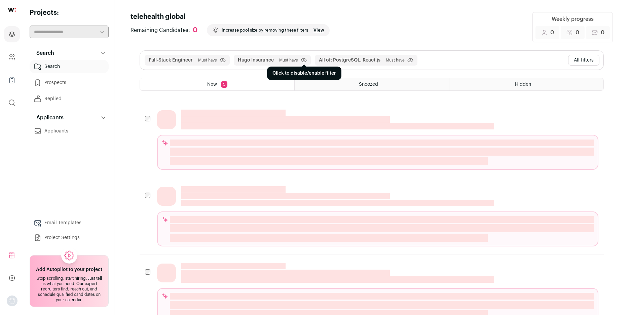
click at [302, 59] on icon "submit" at bounding box center [304, 60] width 6 height 5
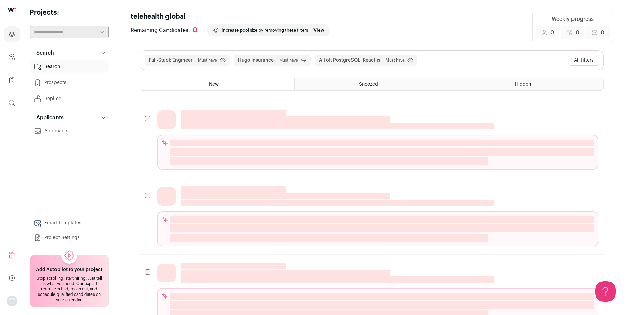
click at [284, 60] on span "Must have" at bounding box center [288, 60] width 19 height 5
click at [255, 61] on button "Hugo Insurance" at bounding box center [256, 60] width 36 height 7
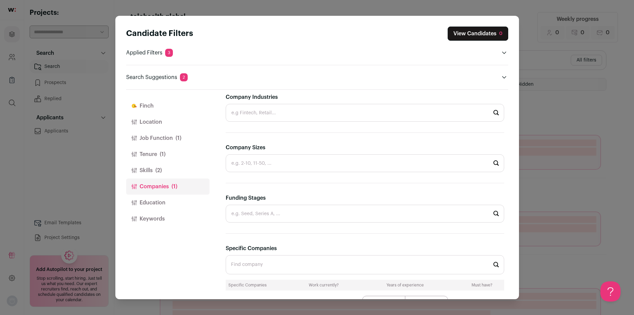
scroll to position [208, 0]
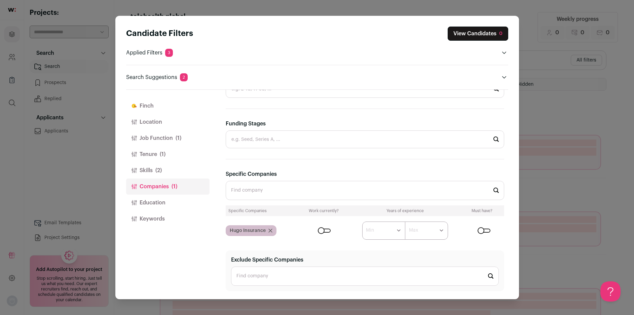
click at [271, 229] on icon "Close modal via background" at bounding box center [270, 231] width 4 height 4
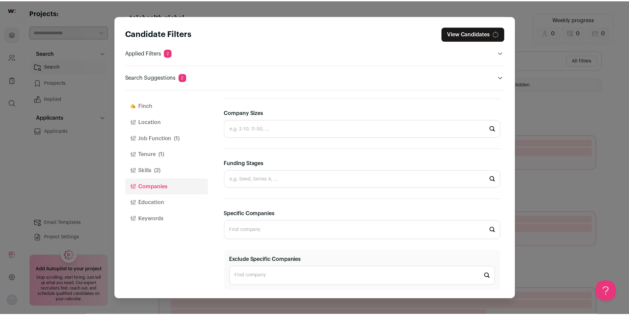
scroll to position [168, 0]
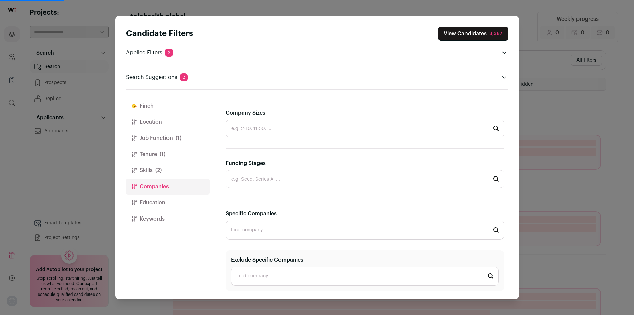
click at [542, 112] on div "Candidate Filters View Candidates 3,367 Applied Filters 2 Full-Stack Engineer M…" at bounding box center [317, 157] width 634 height 315
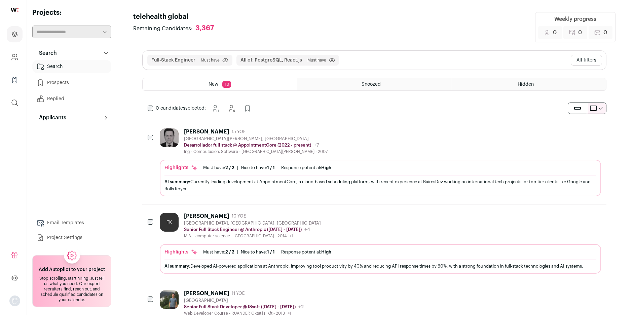
scroll to position [0, 0]
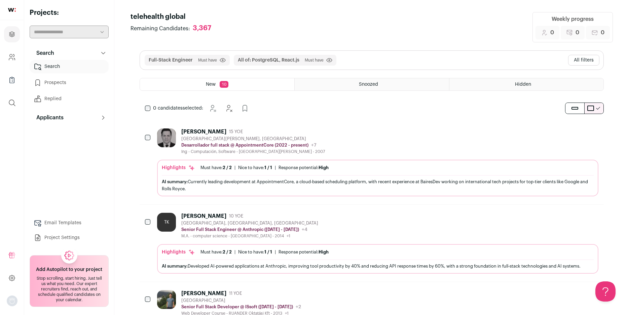
click at [587, 59] on button "All filters" at bounding box center [583, 60] width 31 height 11
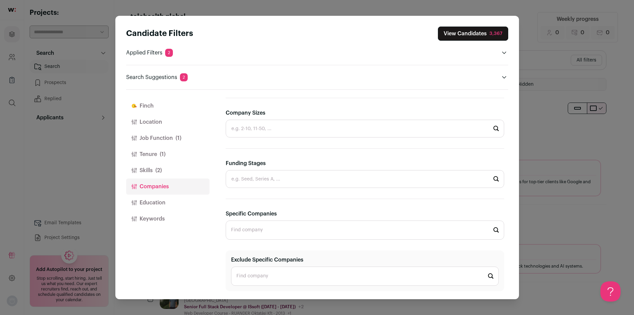
click at [174, 127] on button "Location" at bounding box center [167, 122] width 83 height 16
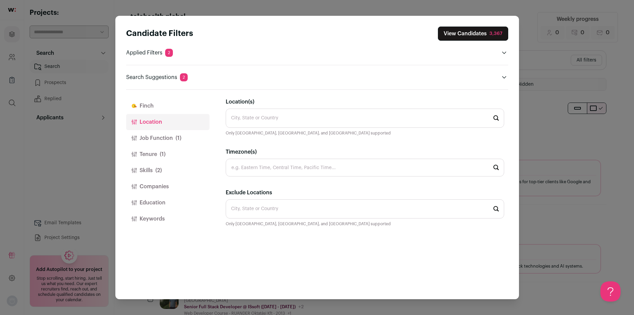
click at [261, 119] on input "Location(s)" at bounding box center [365, 118] width 278 height 19
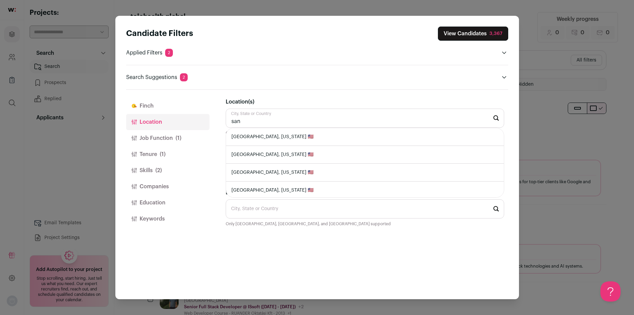
click at [257, 137] on li "[GEOGRAPHIC_DATA], [US_STATE] 🇺🇸" at bounding box center [365, 137] width 278 height 18
type input "[GEOGRAPHIC_DATA], [US_STATE] 🇺🇸"
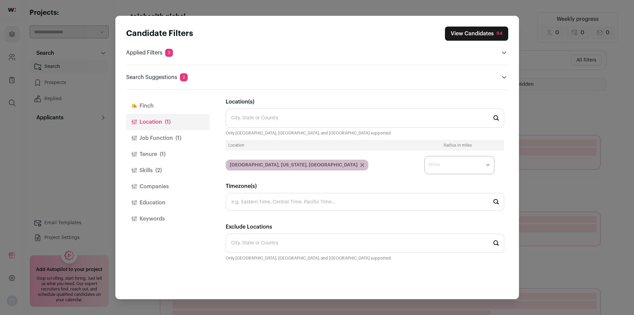
click at [484, 31] on button "View Candidates 94" at bounding box center [476, 34] width 63 height 14
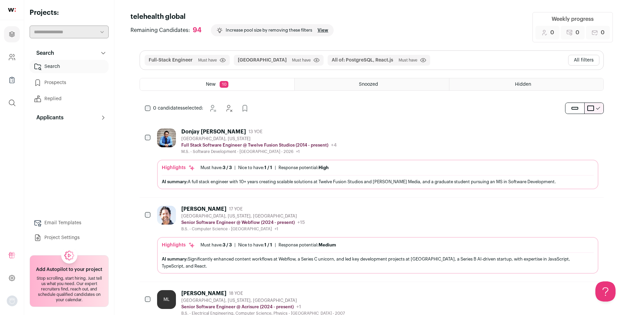
click at [202, 129] on div "Donjay [PERSON_NAME]" at bounding box center [213, 131] width 65 height 7
